Goal: Task Accomplishment & Management: Use online tool/utility

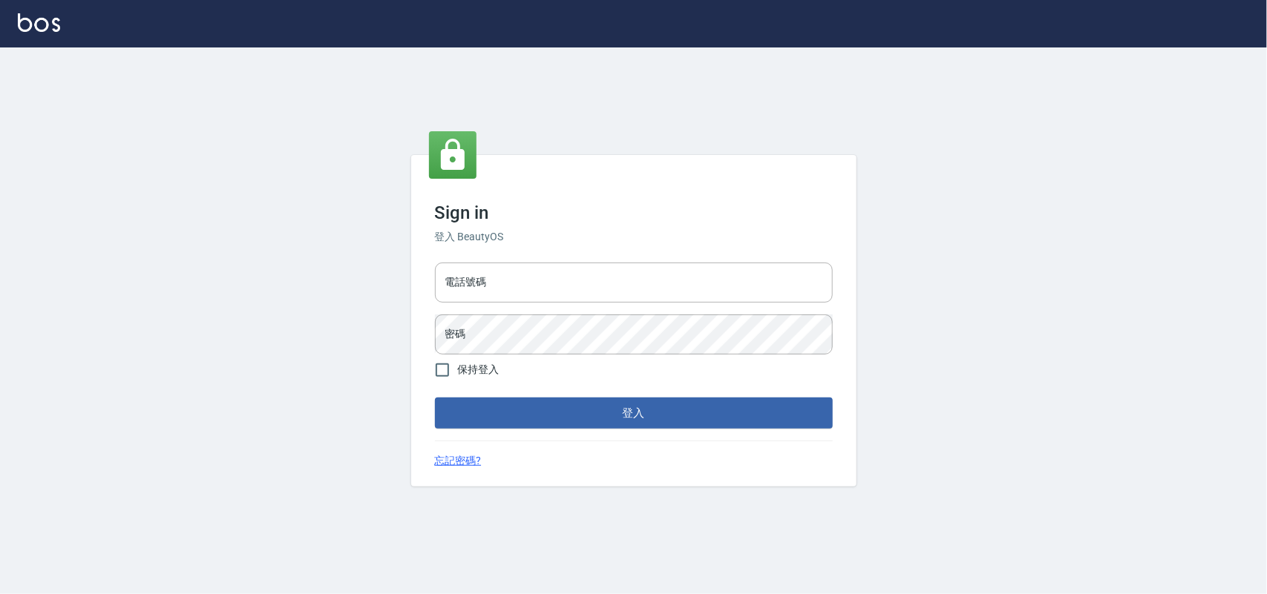
click at [574, 258] on div "電話號碼 電話號碼 密碼 密碼" at bounding box center [634, 309] width 410 height 104
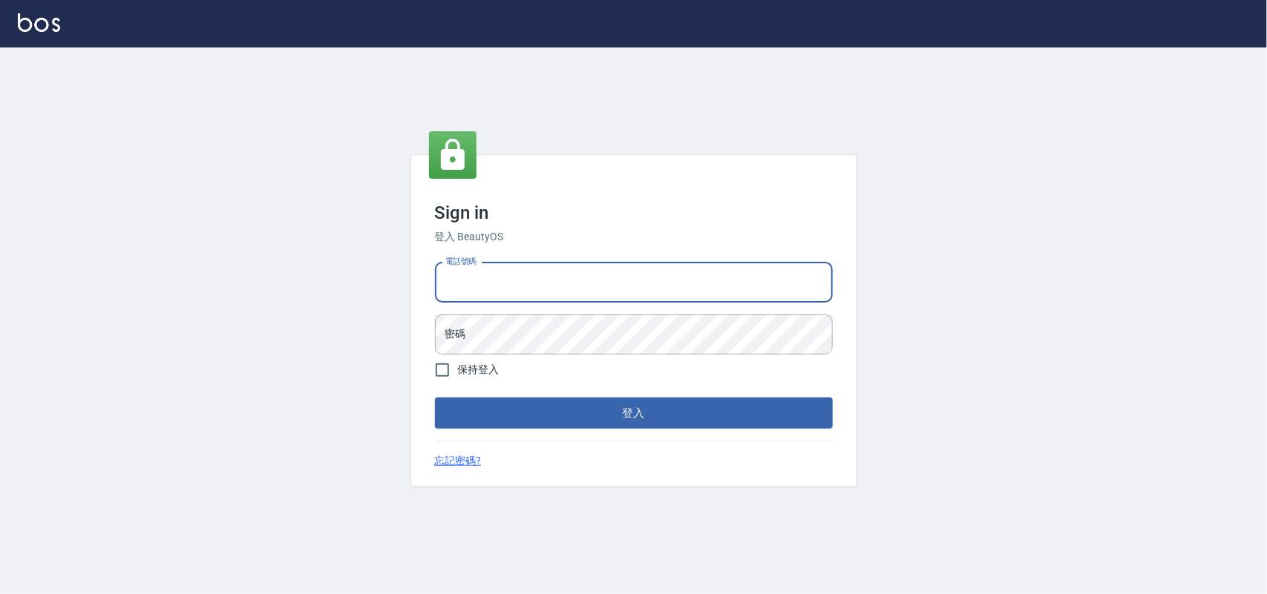
click at [568, 289] on input "電話號碼" at bounding box center [634, 283] width 398 height 40
type input "0985335300"
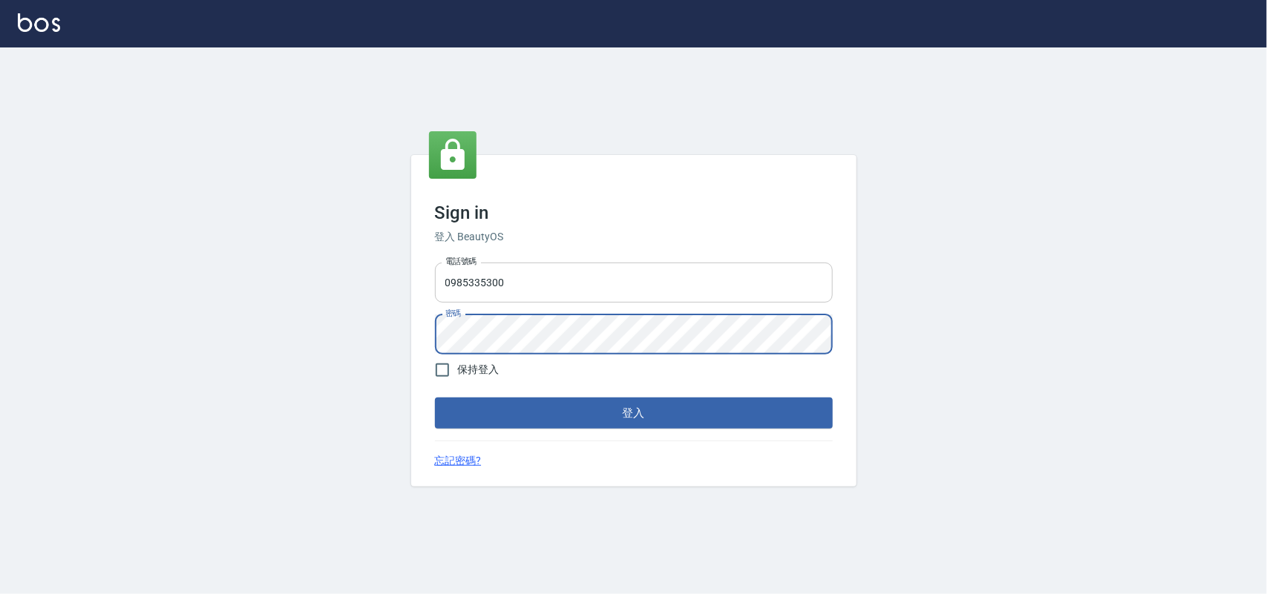
click at [435, 398] on button "登入" at bounding box center [634, 413] width 398 height 31
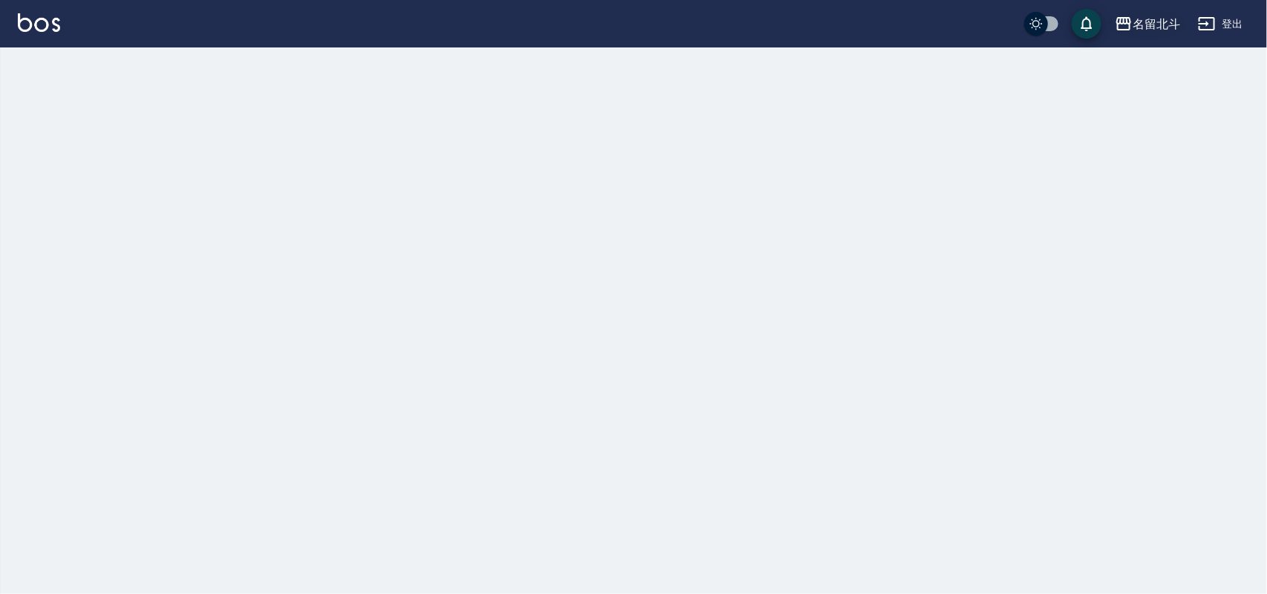
click at [1149, 22] on div "名留北斗" at bounding box center [1155, 24] width 47 height 19
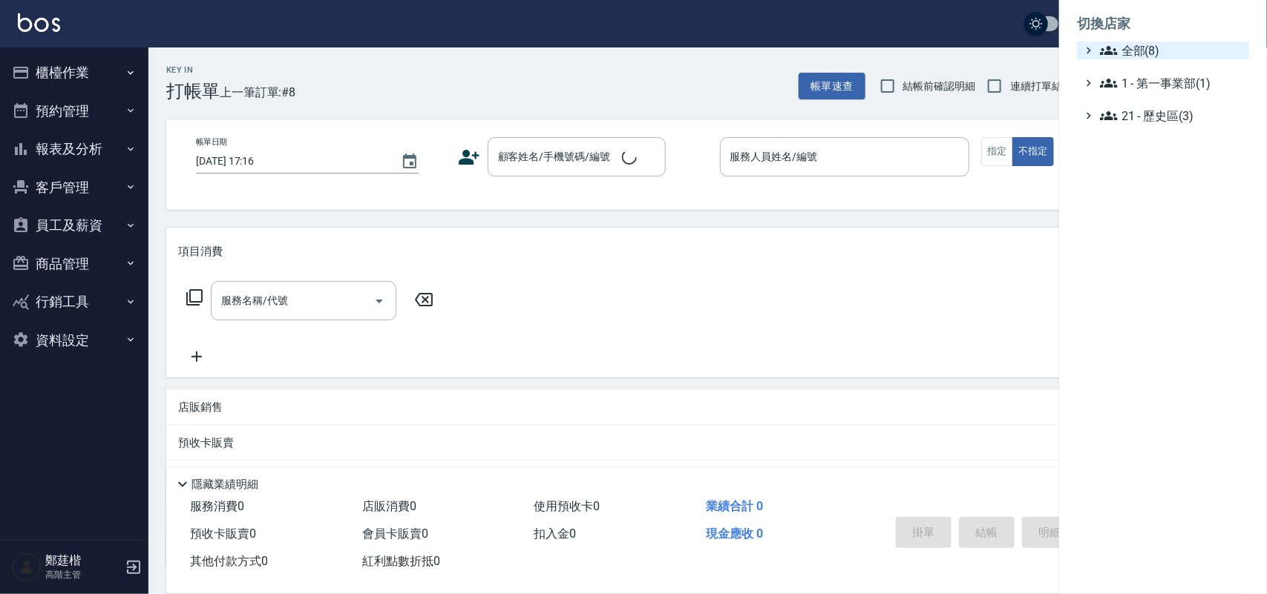
click at [1137, 50] on span "全部(8)" at bounding box center [1171, 51] width 143 height 18
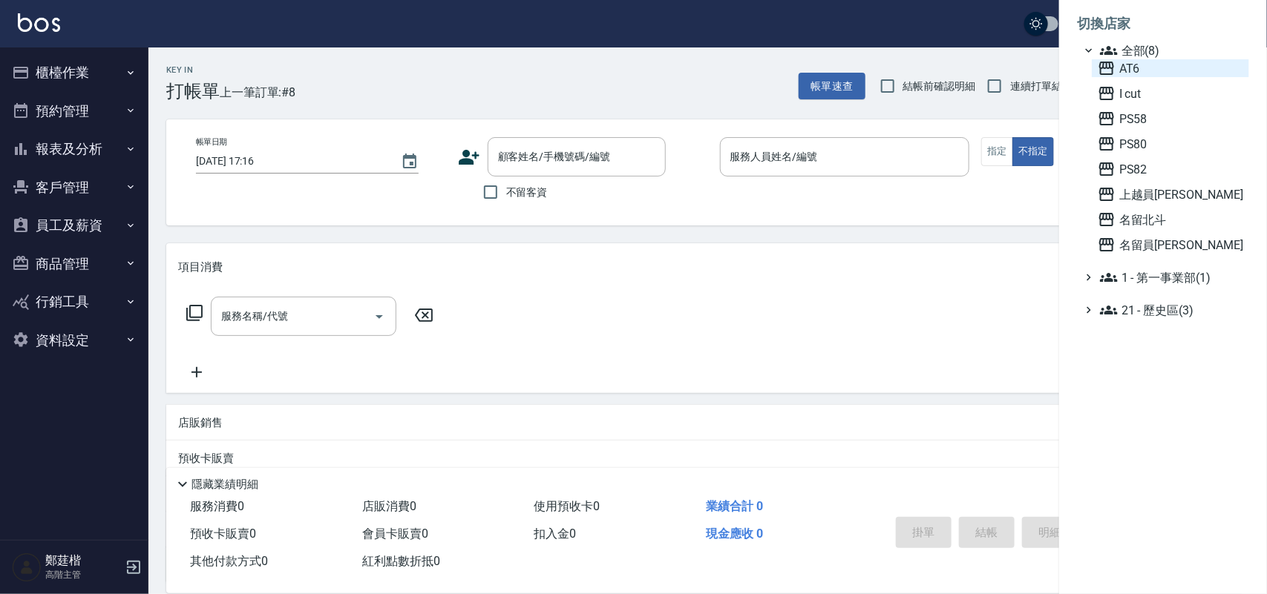
click at [1130, 68] on span "AT6" at bounding box center [1170, 68] width 145 height 18
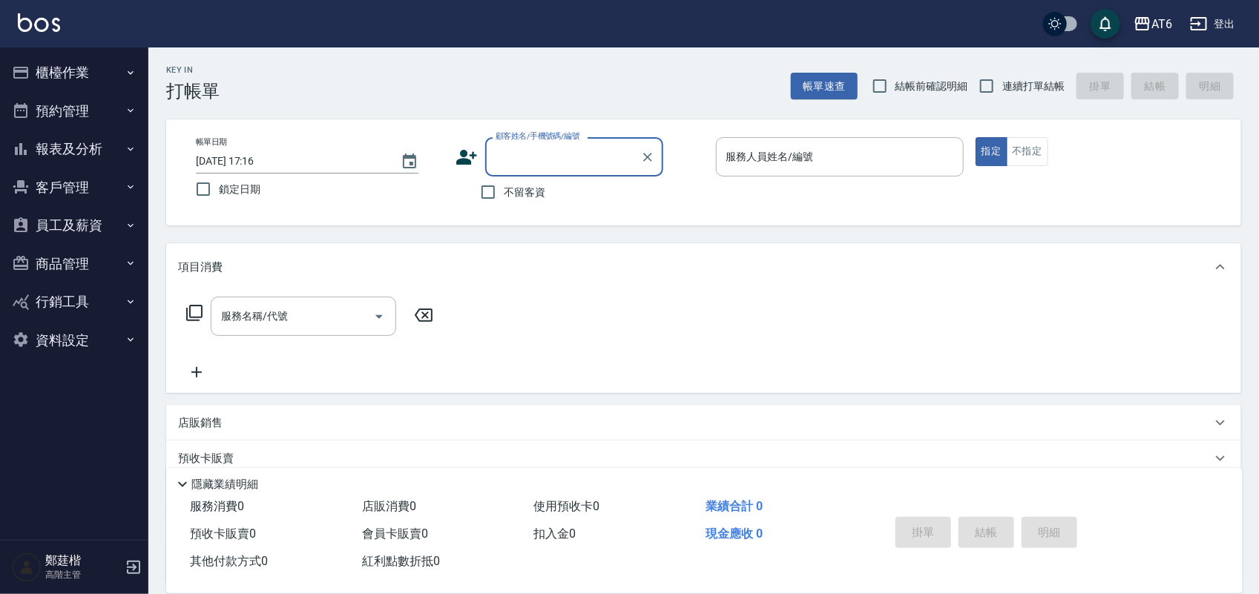
click at [83, 154] on button "報表及分析" at bounding box center [74, 149] width 137 height 39
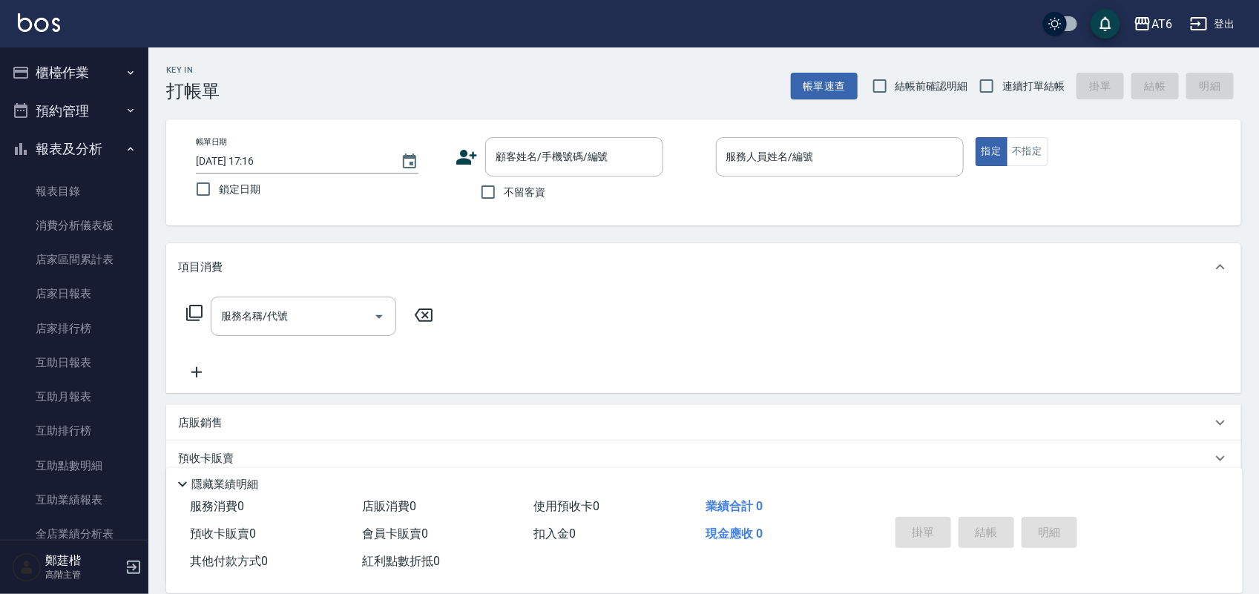
click at [91, 152] on button "報表及分析" at bounding box center [74, 149] width 137 height 39
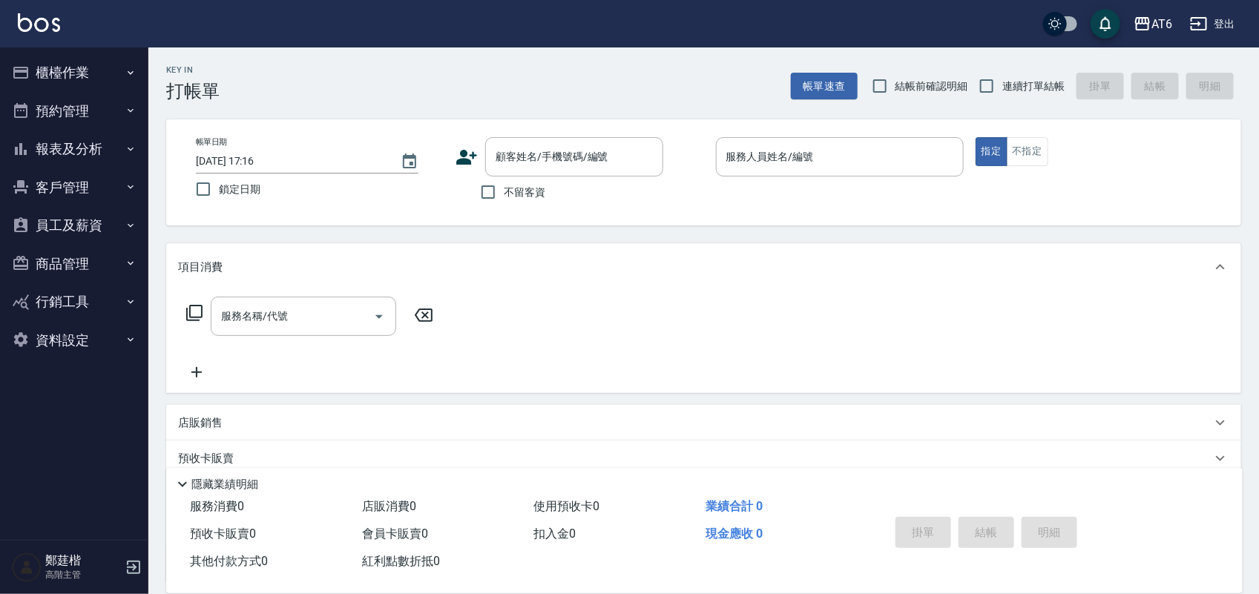
click at [104, 64] on button "櫃檯作業" at bounding box center [74, 72] width 137 height 39
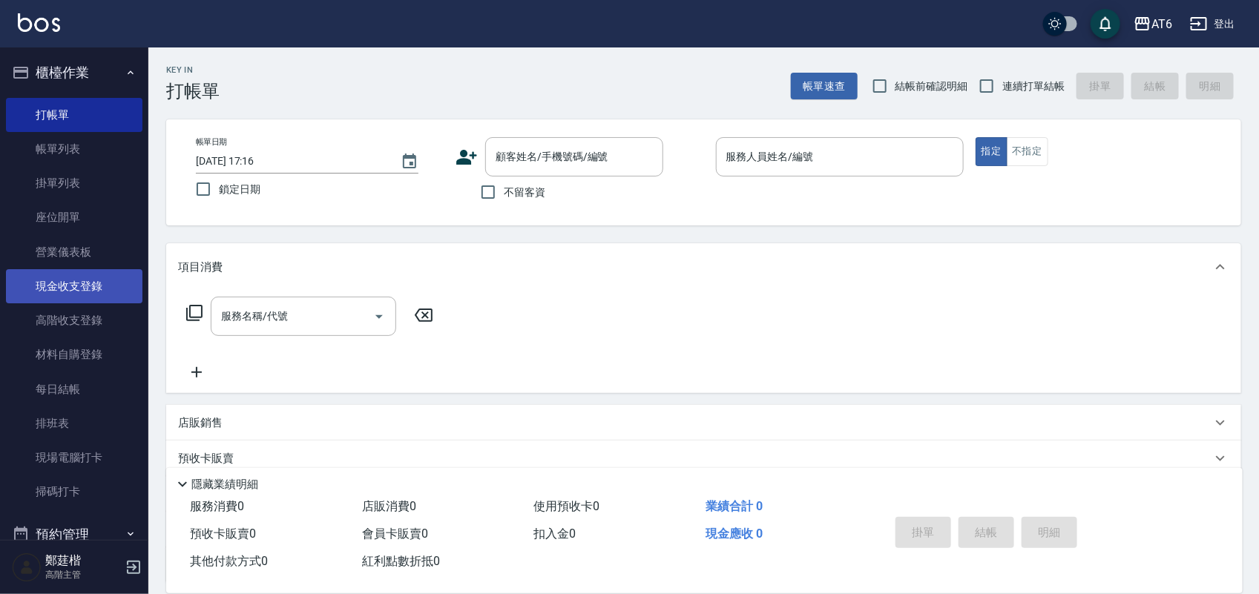
click at [102, 284] on link "現金收支登錄" at bounding box center [74, 286] width 137 height 34
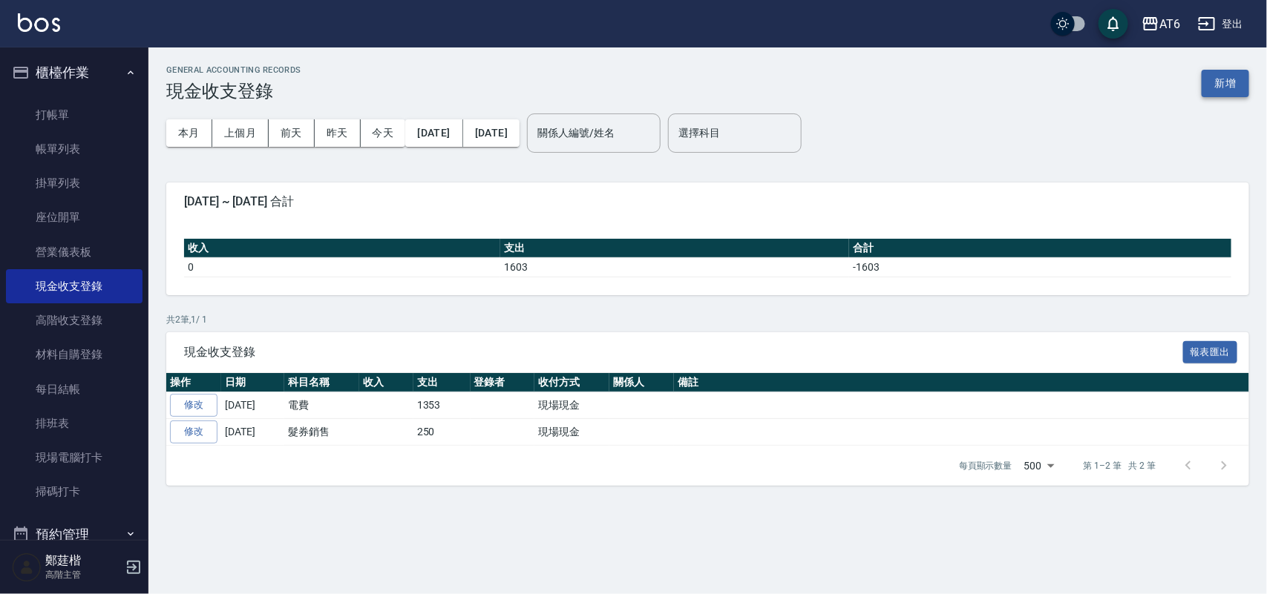
click at [1222, 83] on button "新增" at bounding box center [1224, 83] width 47 height 27
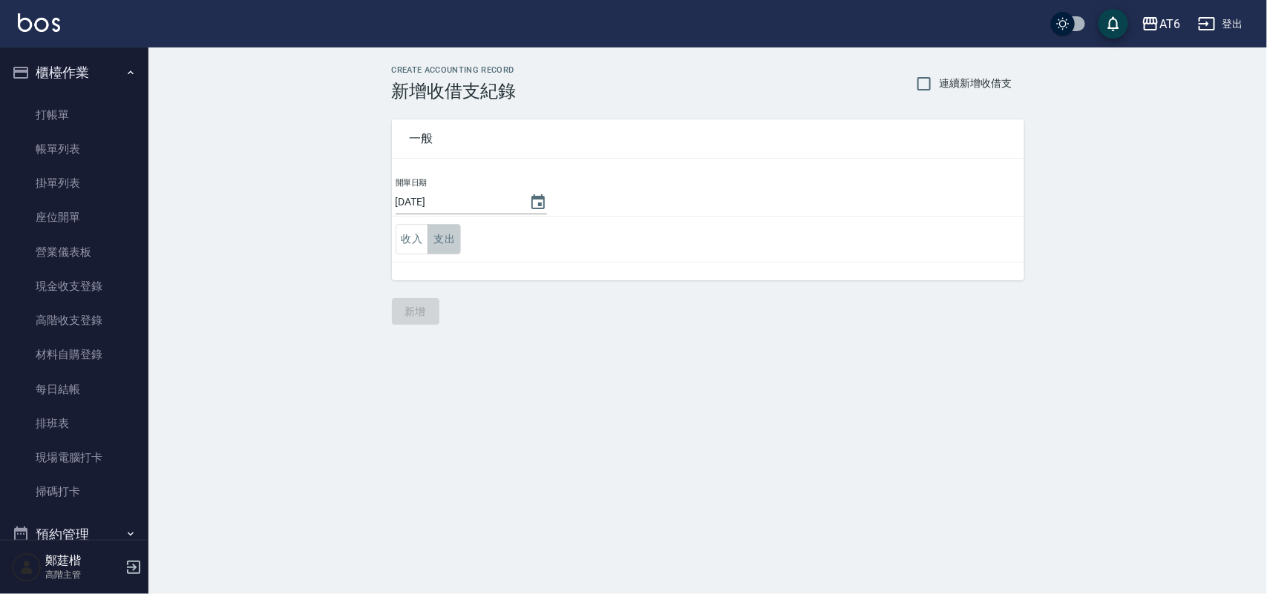
click at [443, 226] on button "支出" at bounding box center [443, 239] width 33 height 30
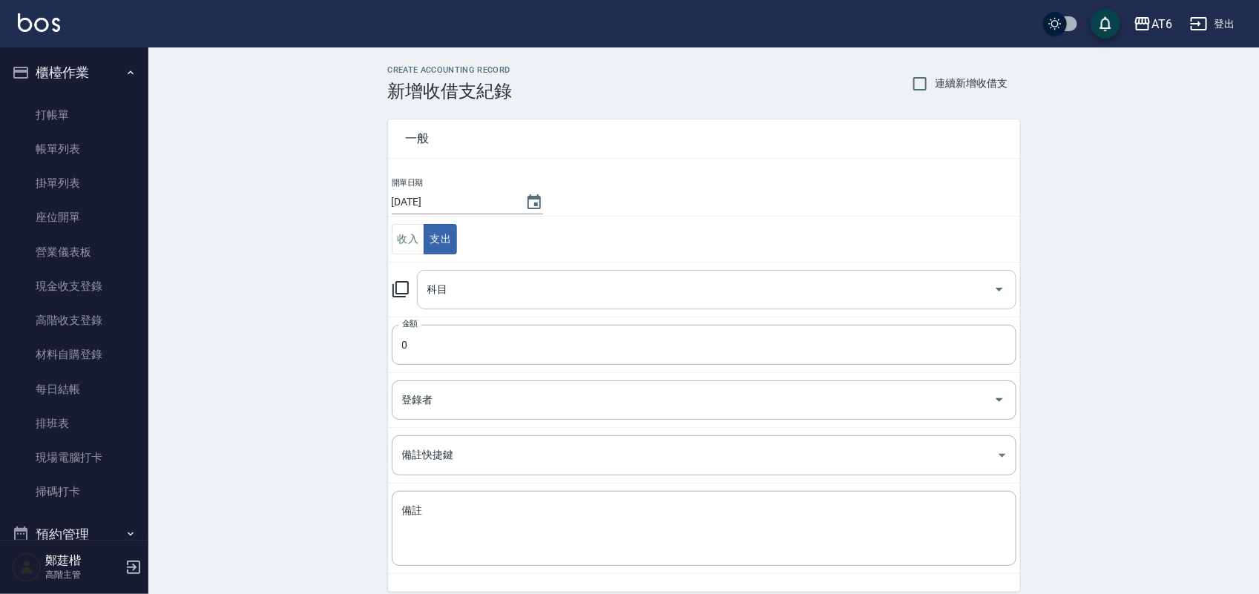
click at [498, 283] on input "科目" at bounding box center [706, 290] width 564 height 26
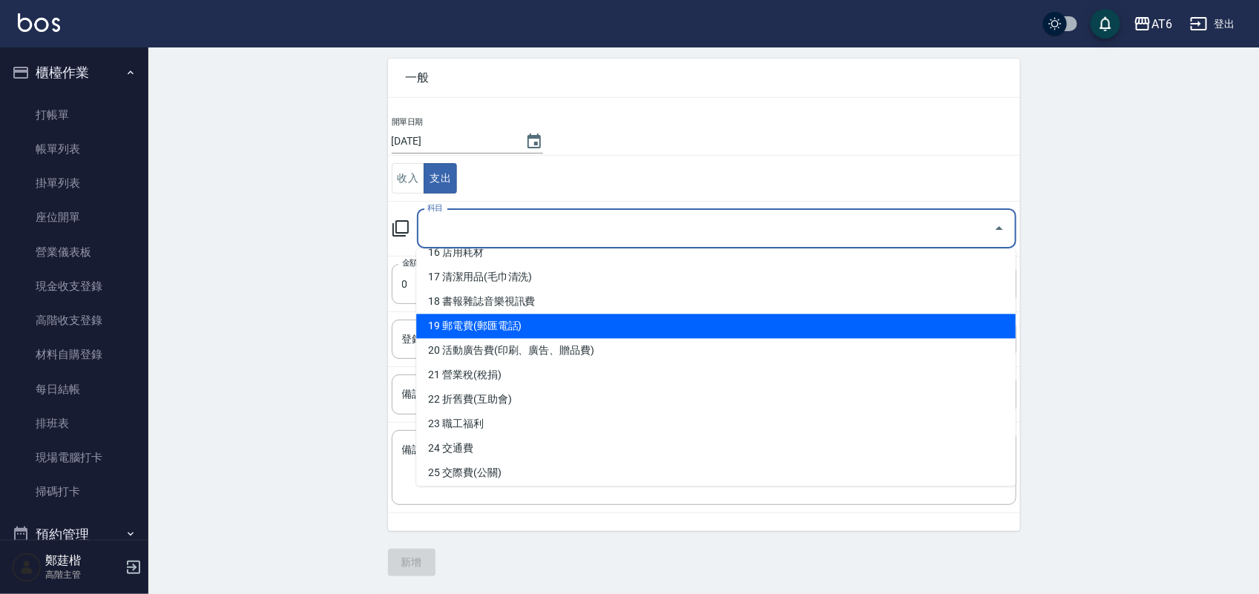
scroll to position [427, 0]
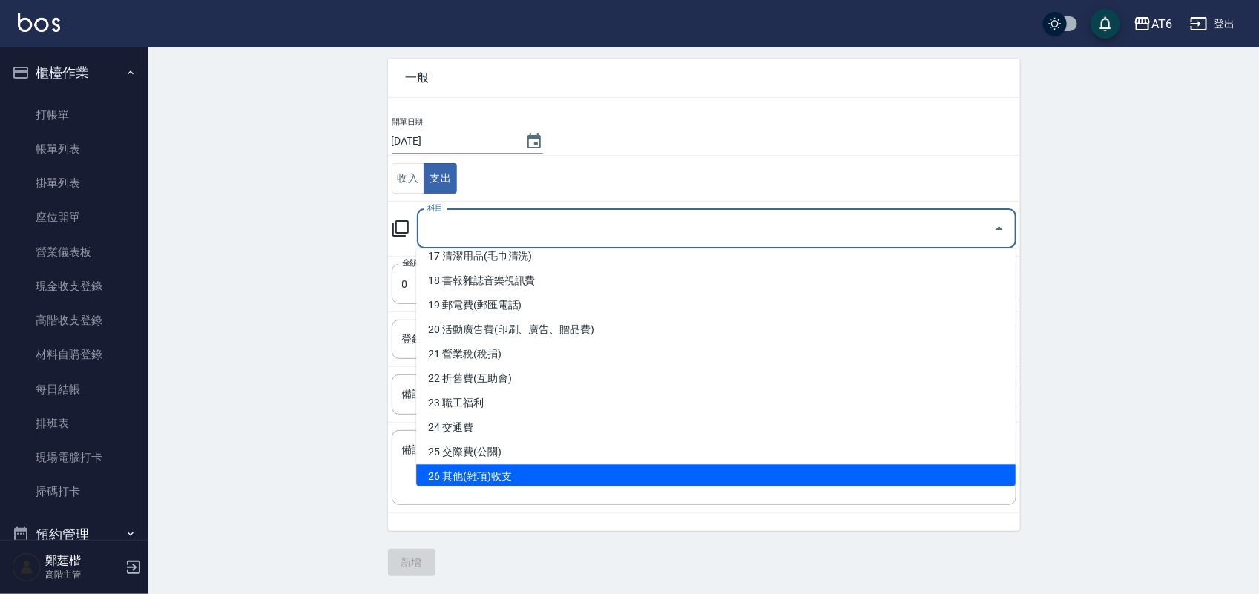
click at [577, 479] on li "26 其他(雜項)收支" at bounding box center [716, 477] width 600 height 24
type input "26 其他(雜項)收支"
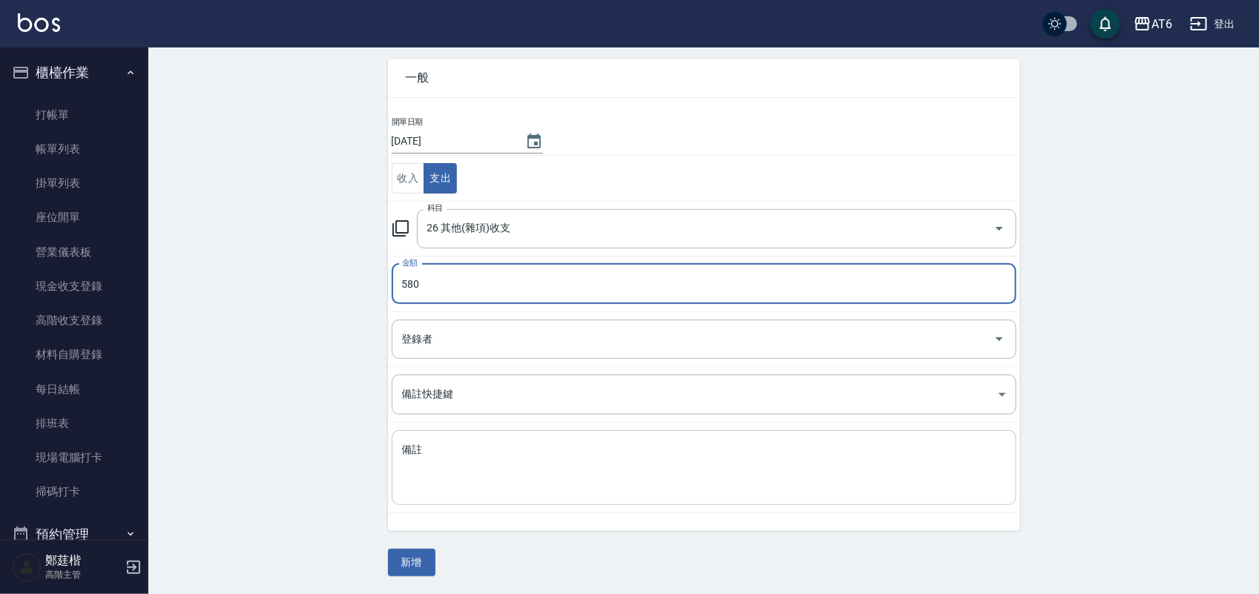
type input "580"
click at [565, 469] on textarea "備註" at bounding box center [704, 468] width 604 height 50
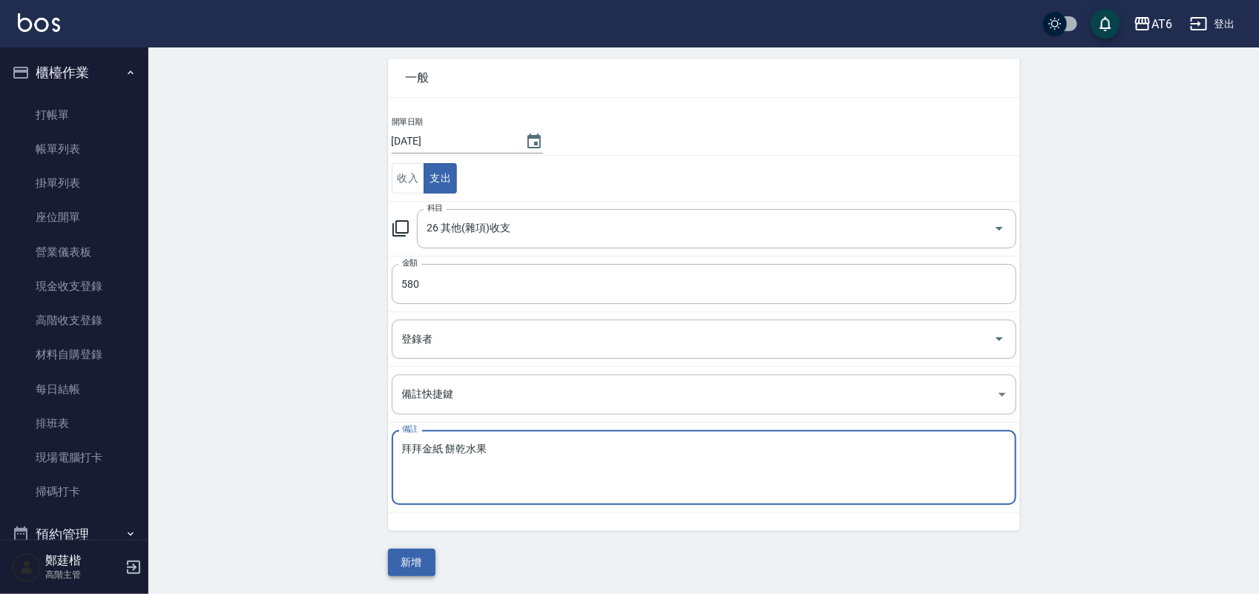
type textarea "拜拜金紙 餅乾水果"
click at [414, 557] on button "新增" at bounding box center [411, 562] width 47 height 27
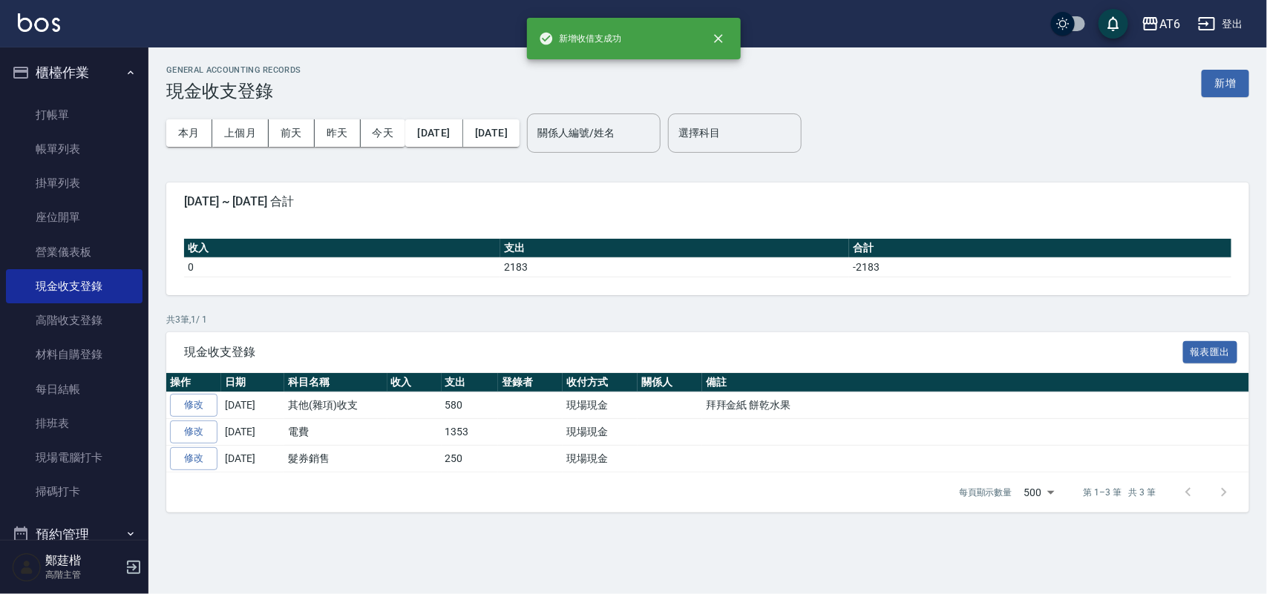
click at [52, 27] on img at bounding box center [39, 22] width 42 height 19
